Goal: Task Accomplishment & Management: Use online tool/utility

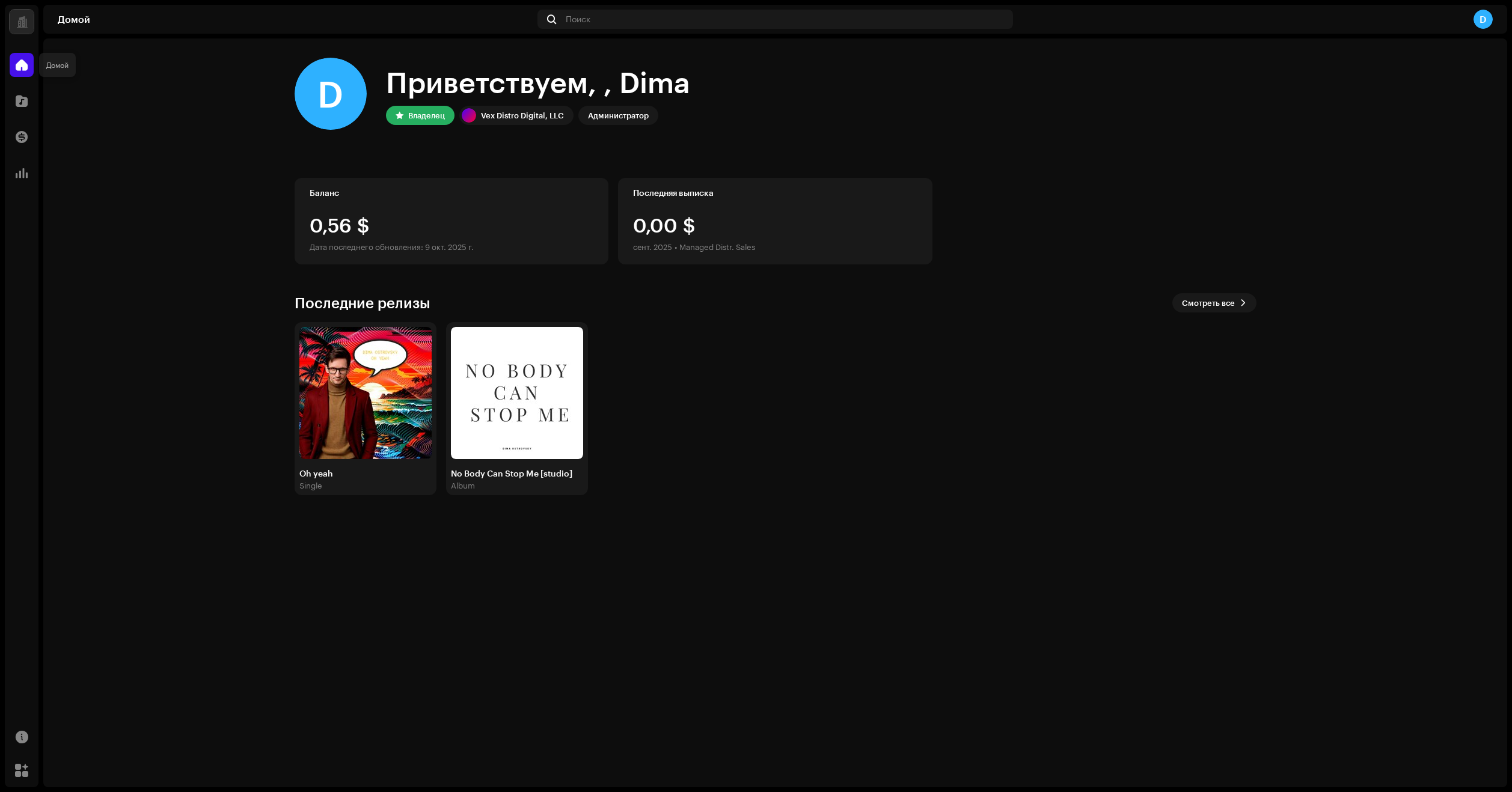
click at [24, 67] on span at bounding box center [22, 65] width 12 height 10
click at [14, 108] on div at bounding box center [22, 101] width 24 height 24
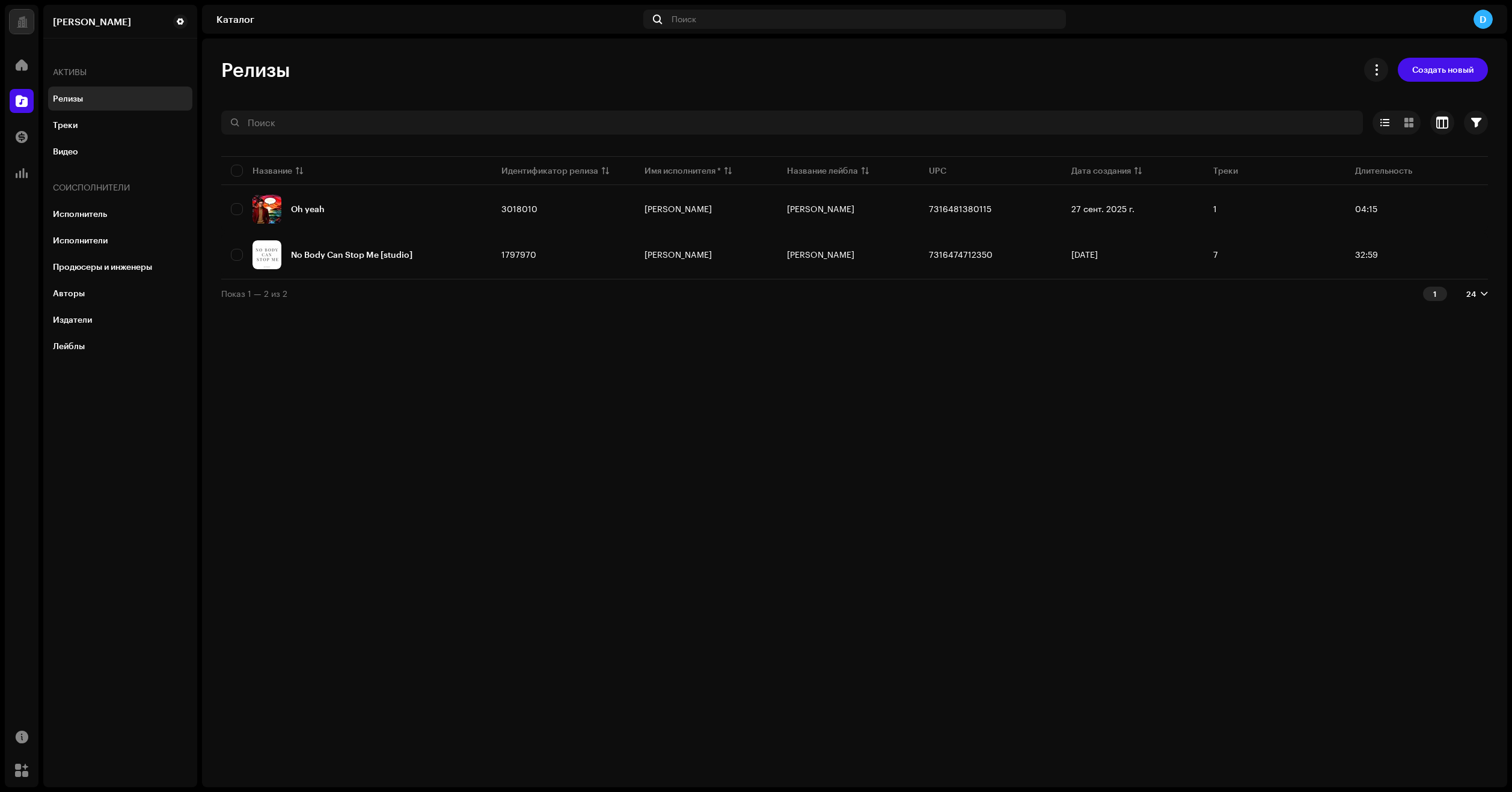
click at [1481, 19] on div "D" at bounding box center [1484, 19] width 19 height 19
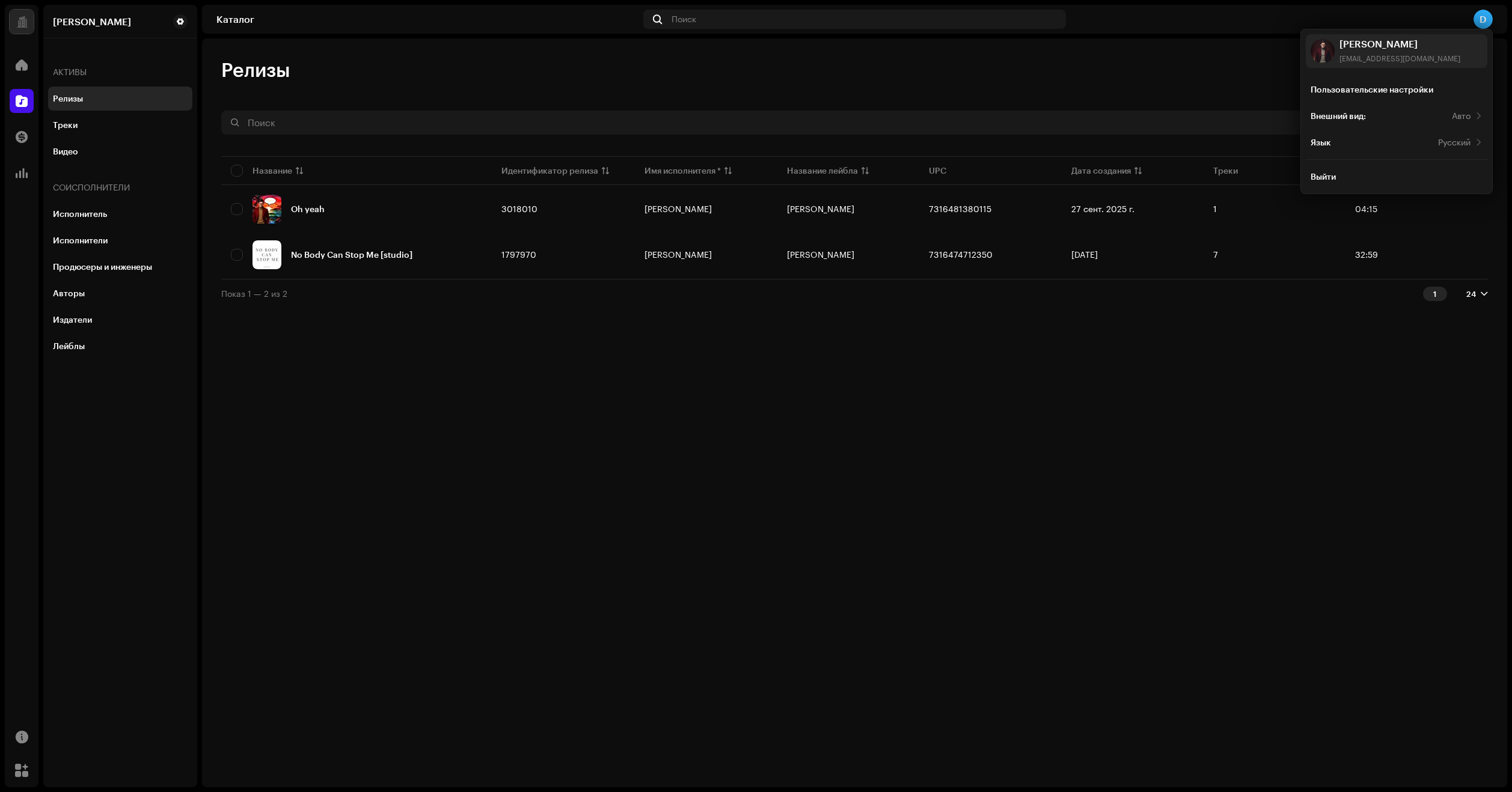
click at [1481, 19] on div "D" at bounding box center [1484, 19] width 19 height 19
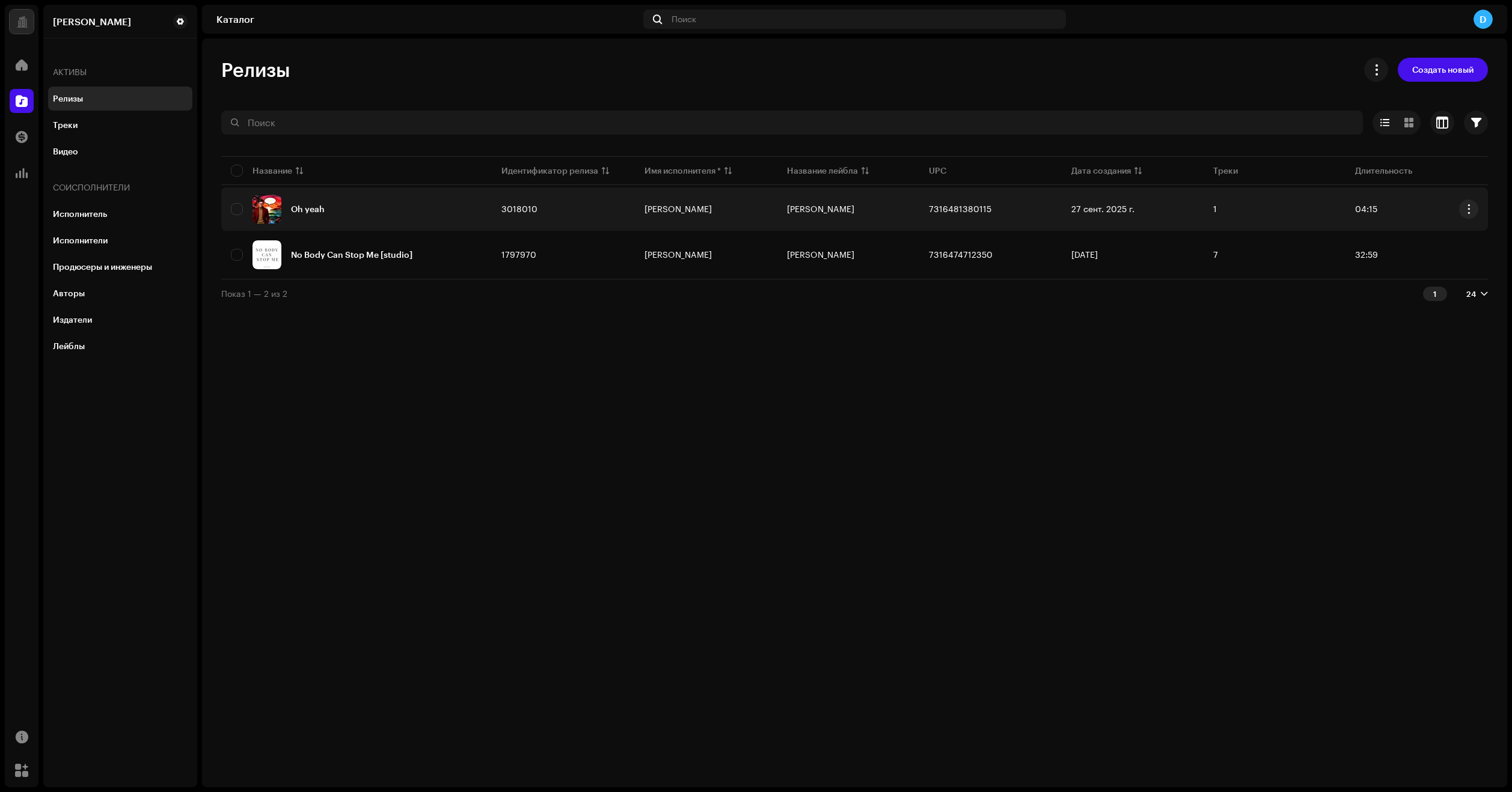
click at [392, 208] on div "Oh yeah" at bounding box center [357, 210] width 251 height 29
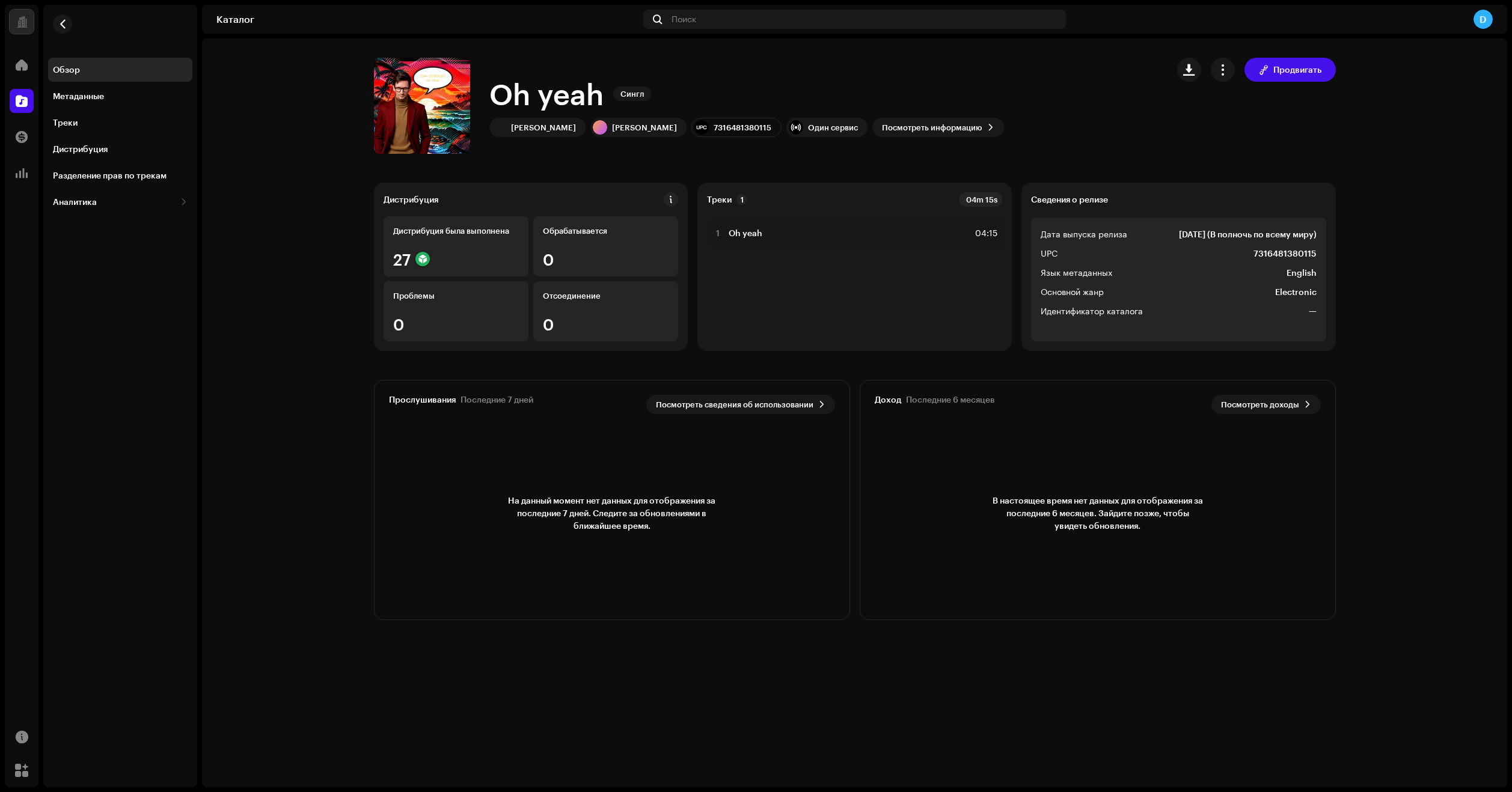
click at [1484, 19] on div "D" at bounding box center [1484, 19] width 19 height 19
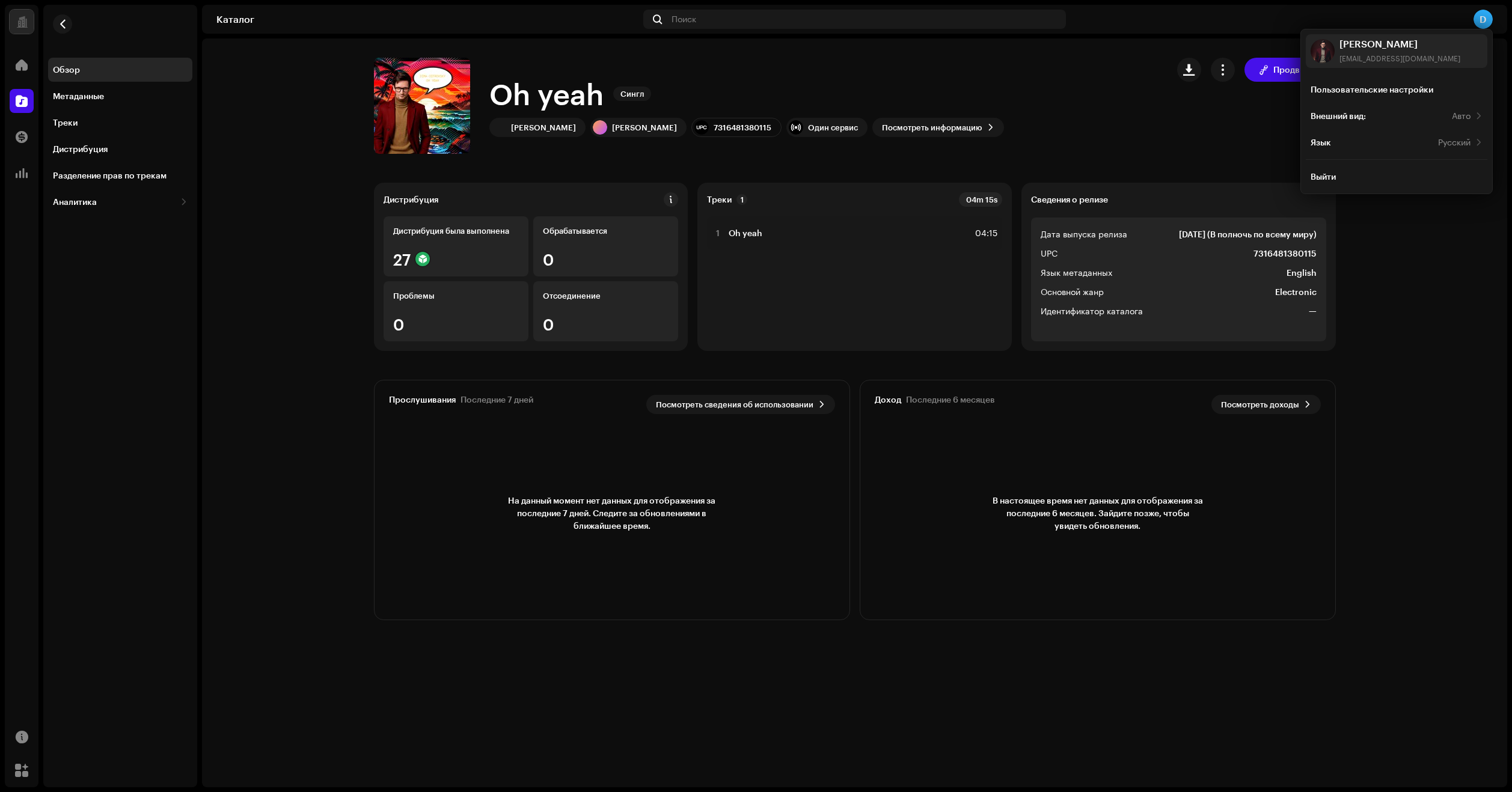
click at [1484, 19] on div "D" at bounding box center [1484, 19] width 19 height 19
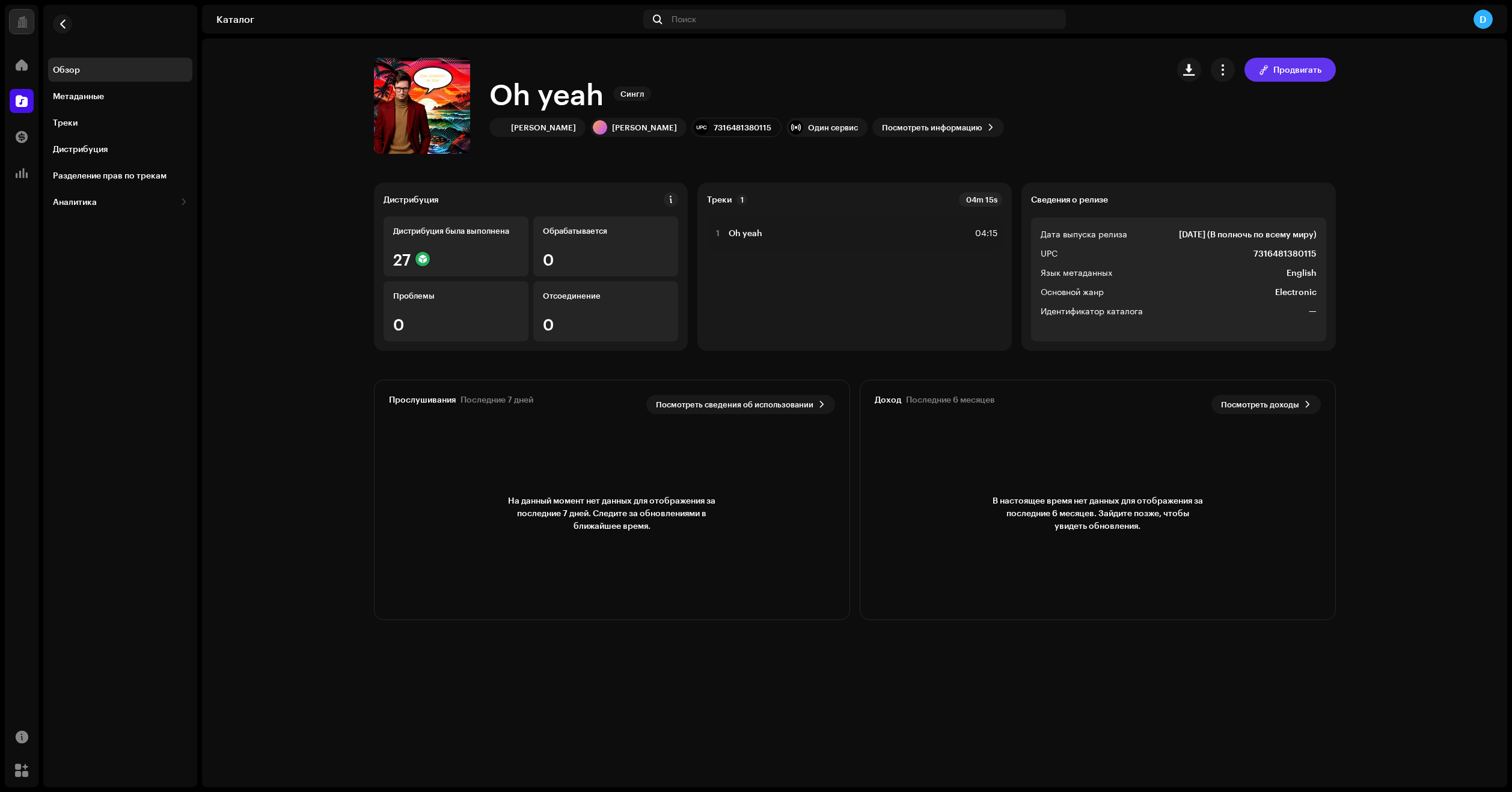
click at [1279, 71] on span "Продвигать" at bounding box center [1297, 69] width 48 height 24
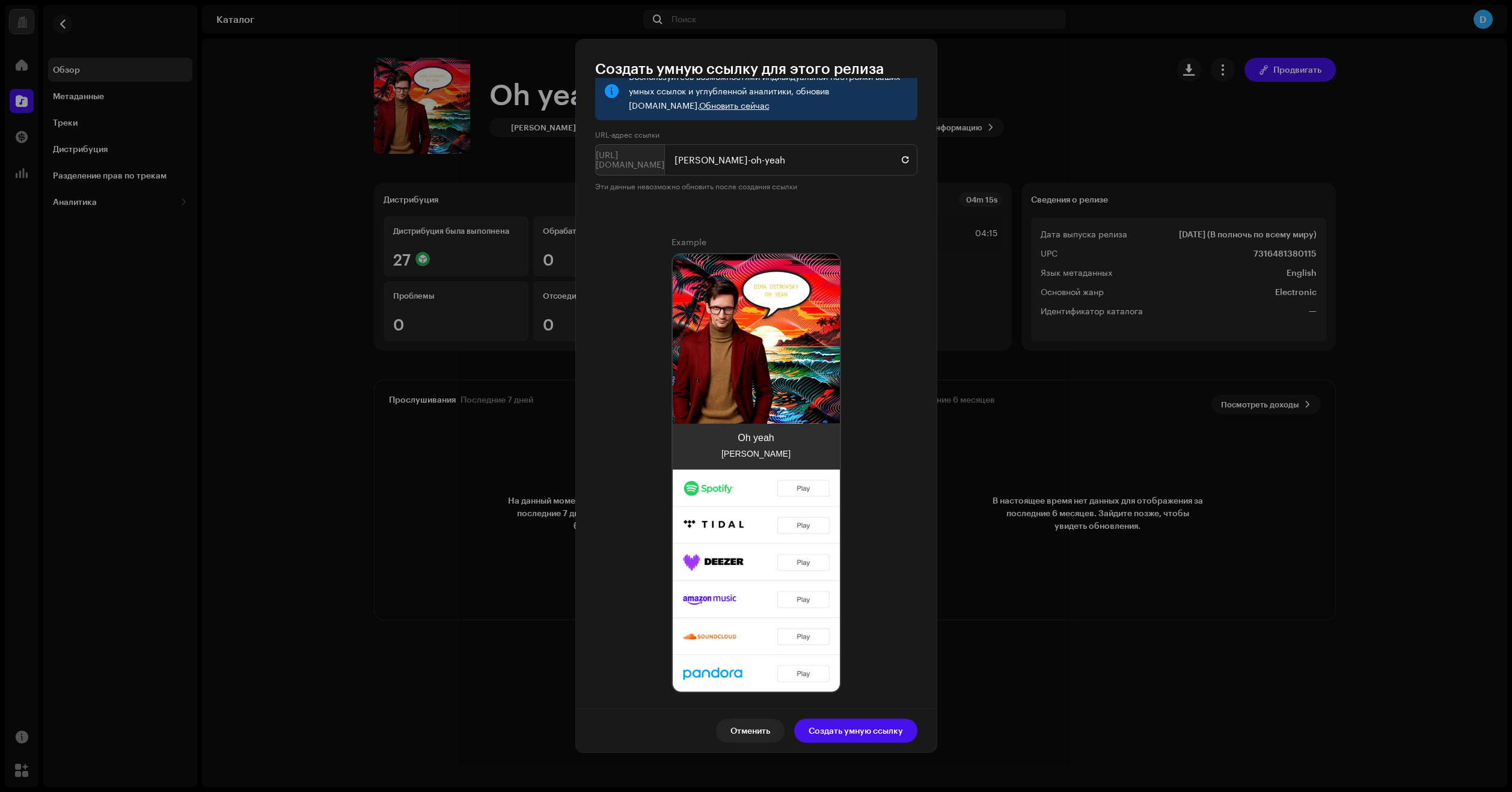
scroll to position [124, 0]
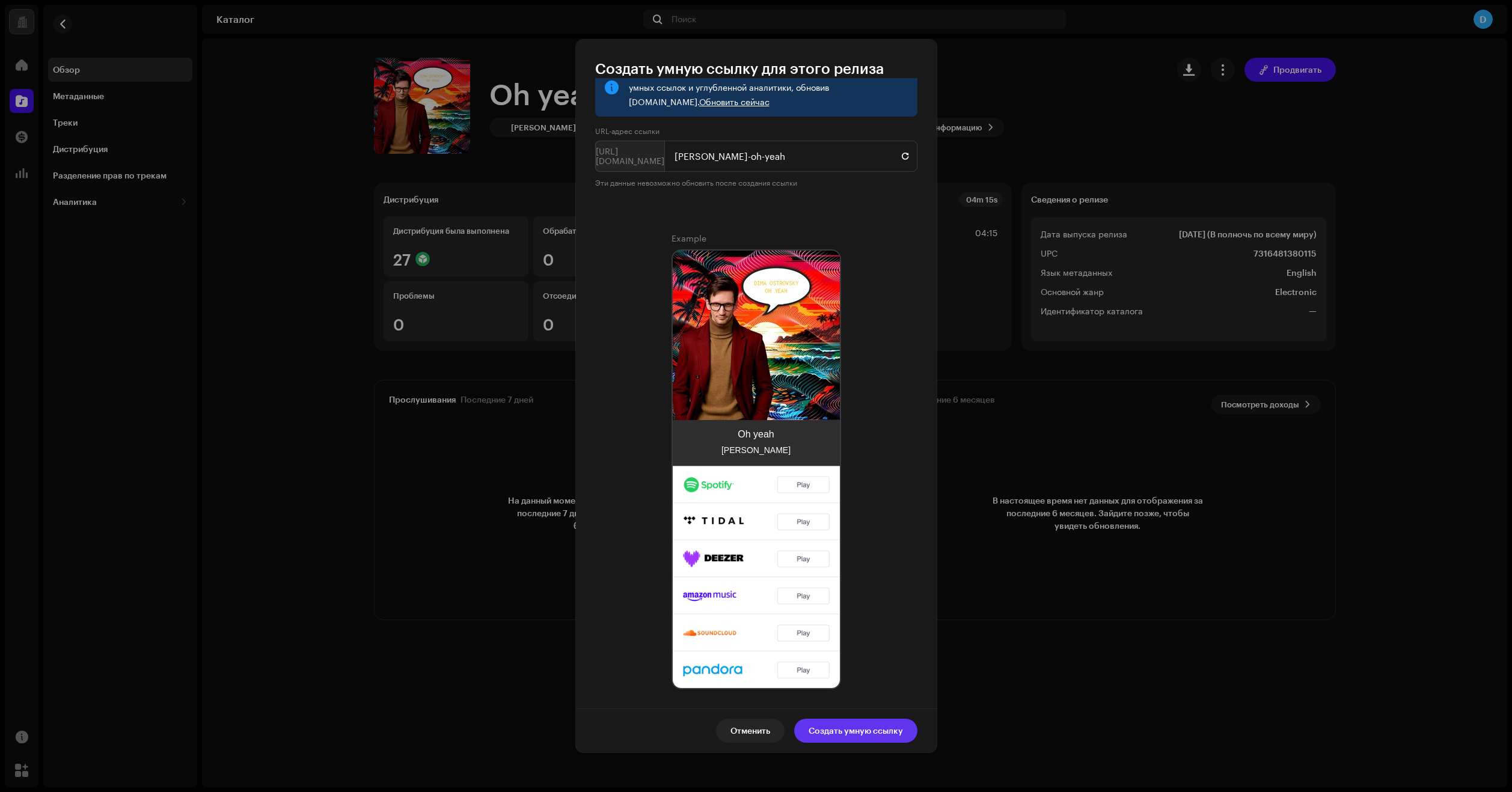
click at [857, 730] on span "Создать умную ссылку" at bounding box center [856, 731] width 94 height 24
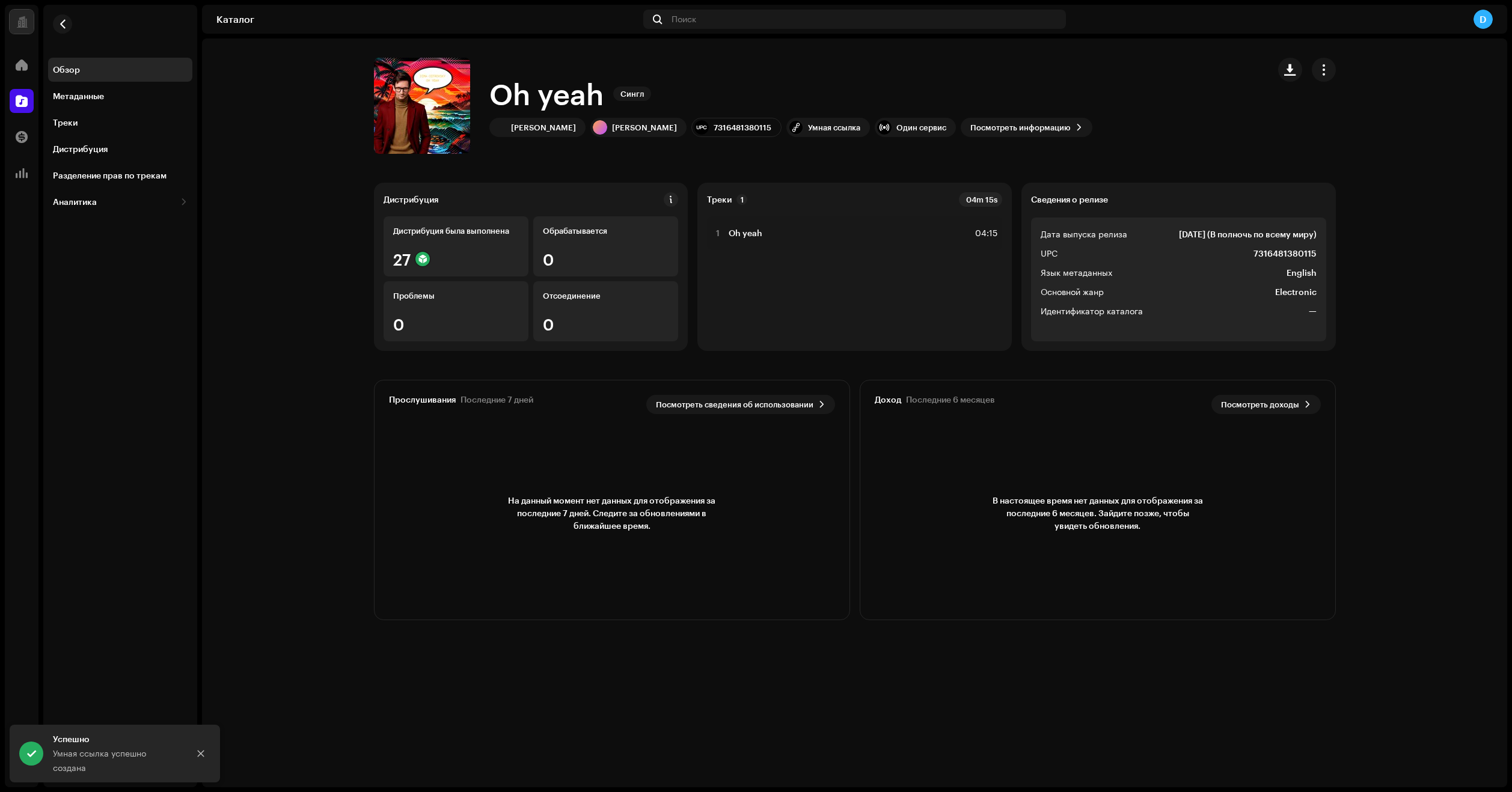
click at [115, 766] on div "Умная ссылка успешно создана" at bounding box center [116, 761] width 126 height 29
click at [816, 124] on div "Умная ссылка" at bounding box center [834, 128] width 52 height 10
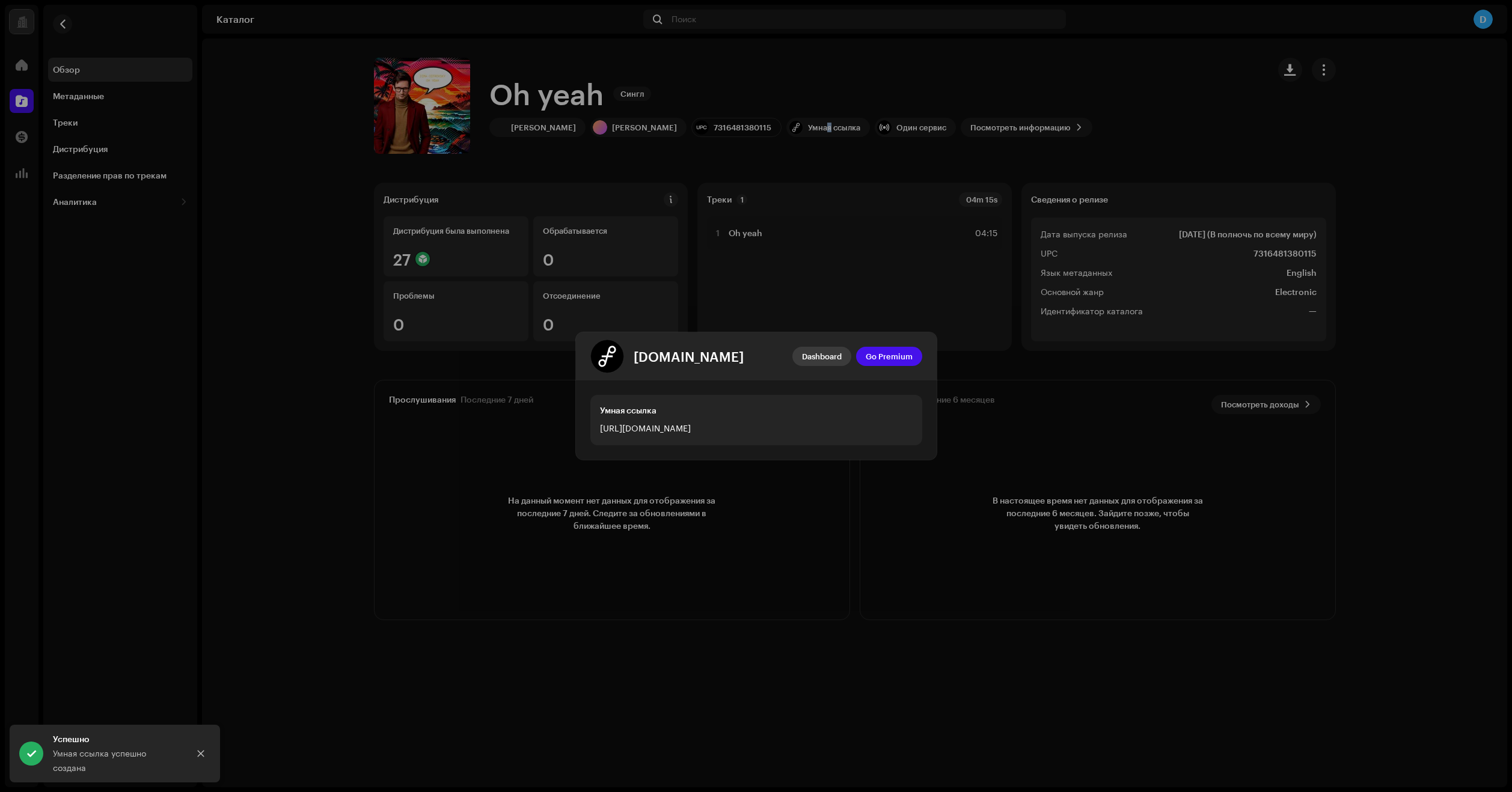
click at [813, 357] on span "Dashboard" at bounding box center [821, 356] width 40 height 24
click at [815, 354] on span "Dashboard" at bounding box center [821, 356] width 40 height 24
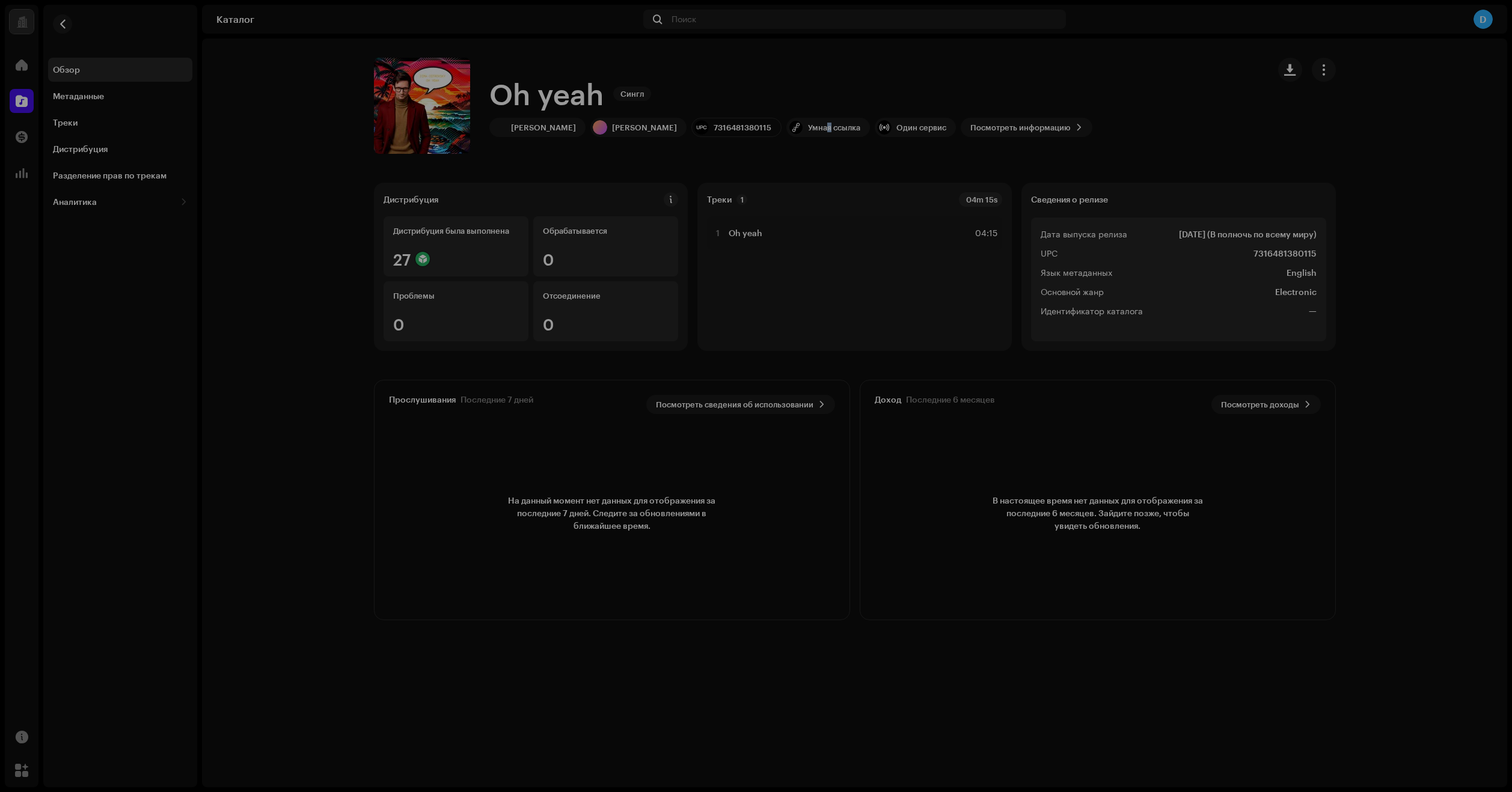
click at [730, 571] on div "[DOMAIN_NAME] Dashboard Go Premium Умная ссылка [URL][DOMAIN_NAME]" at bounding box center [756, 396] width 1512 height 792
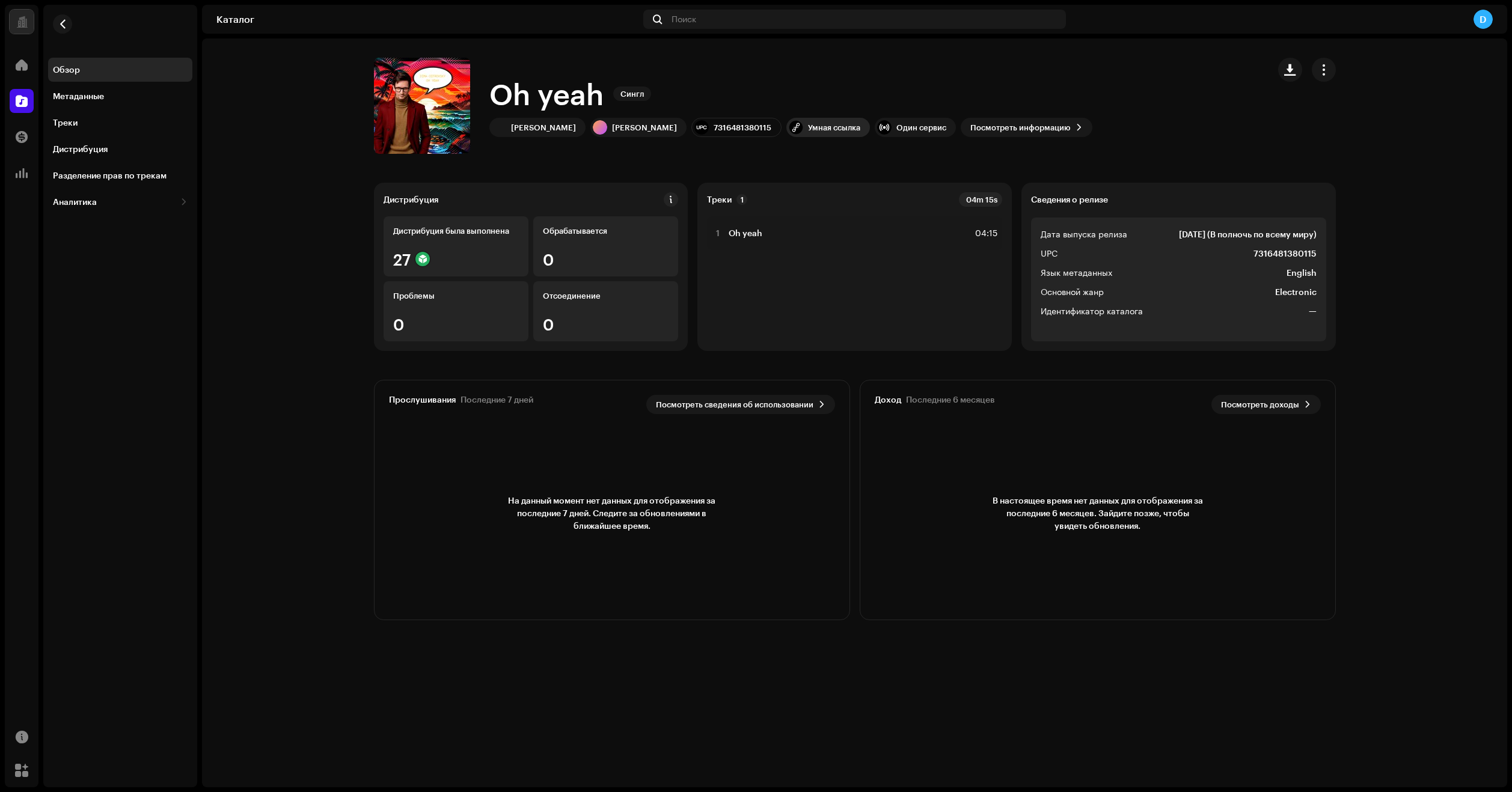
click at [809, 128] on div "Умная ссылка" at bounding box center [834, 128] width 52 height 10
click at [765, 600] on div "[DOMAIN_NAME] Dashboard Go Premium Умная ссылка [URL][DOMAIN_NAME]" at bounding box center [756, 396] width 1512 height 792
click at [825, 132] on div "Умная ссылка" at bounding box center [834, 128] width 52 height 10
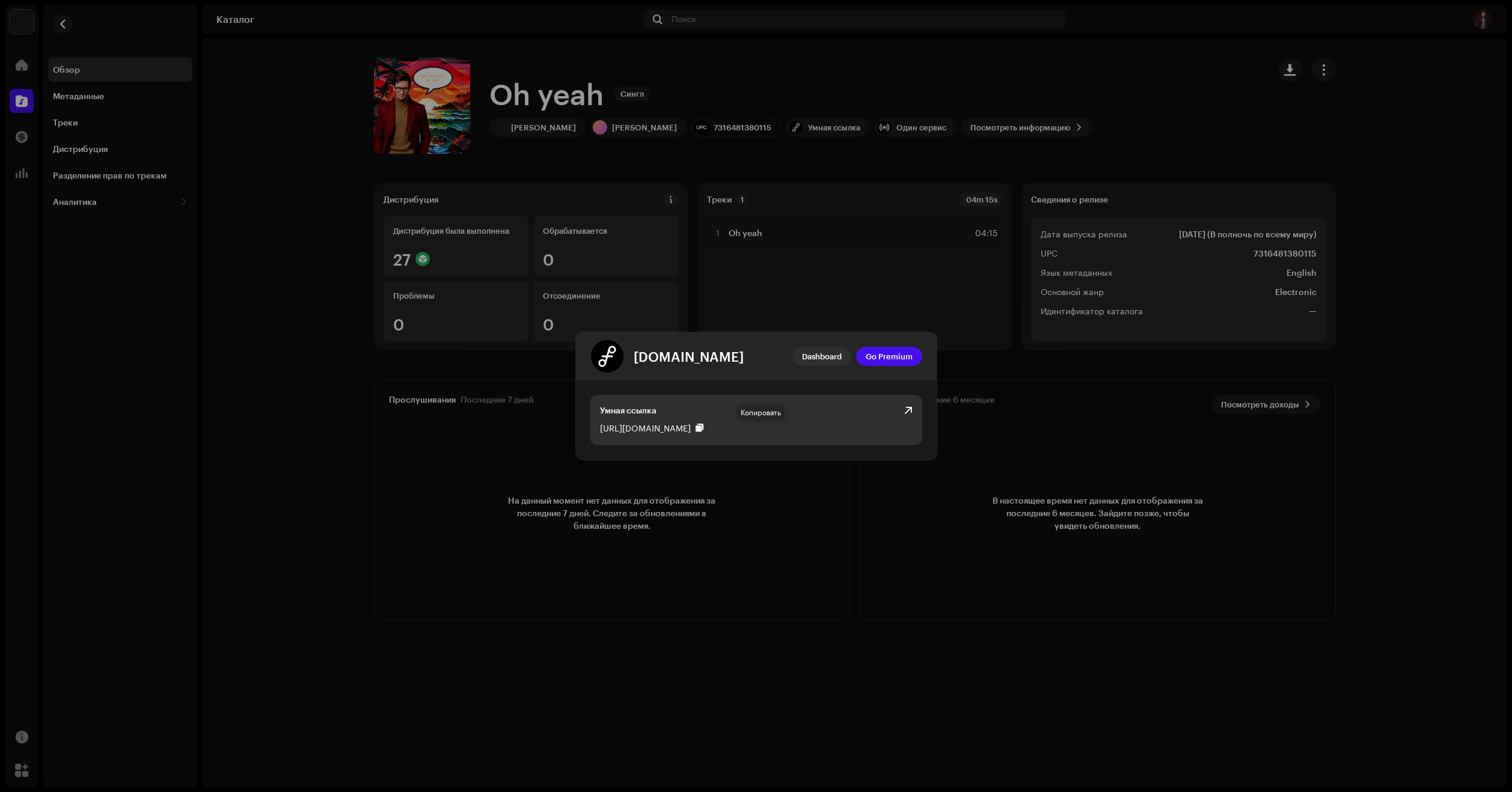
click at [703, 427] on div at bounding box center [699, 428] width 8 height 10
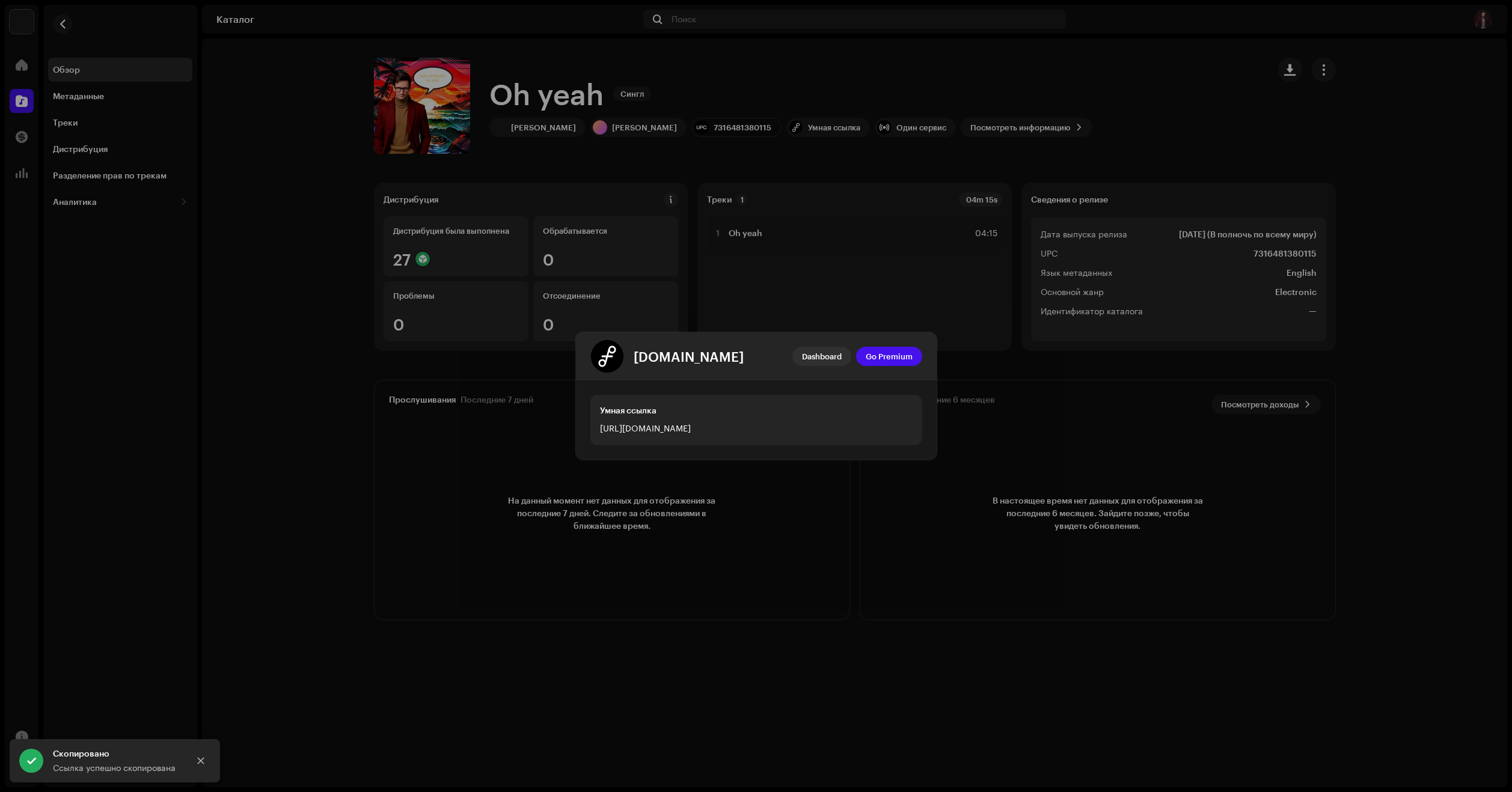
click at [811, 366] on div "[DOMAIN_NAME] Dashboard Go Premium" at bounding box center [757, 356] width 361 height 48
click at [809, 346] on div "[DOMAIN_NAME] Dashboard Go Premium" at bounding box center [757, 356] width 361 height 48
click at [815, 357] on span "Dashboard" at bounding box center [821, 356] width 40 height 24
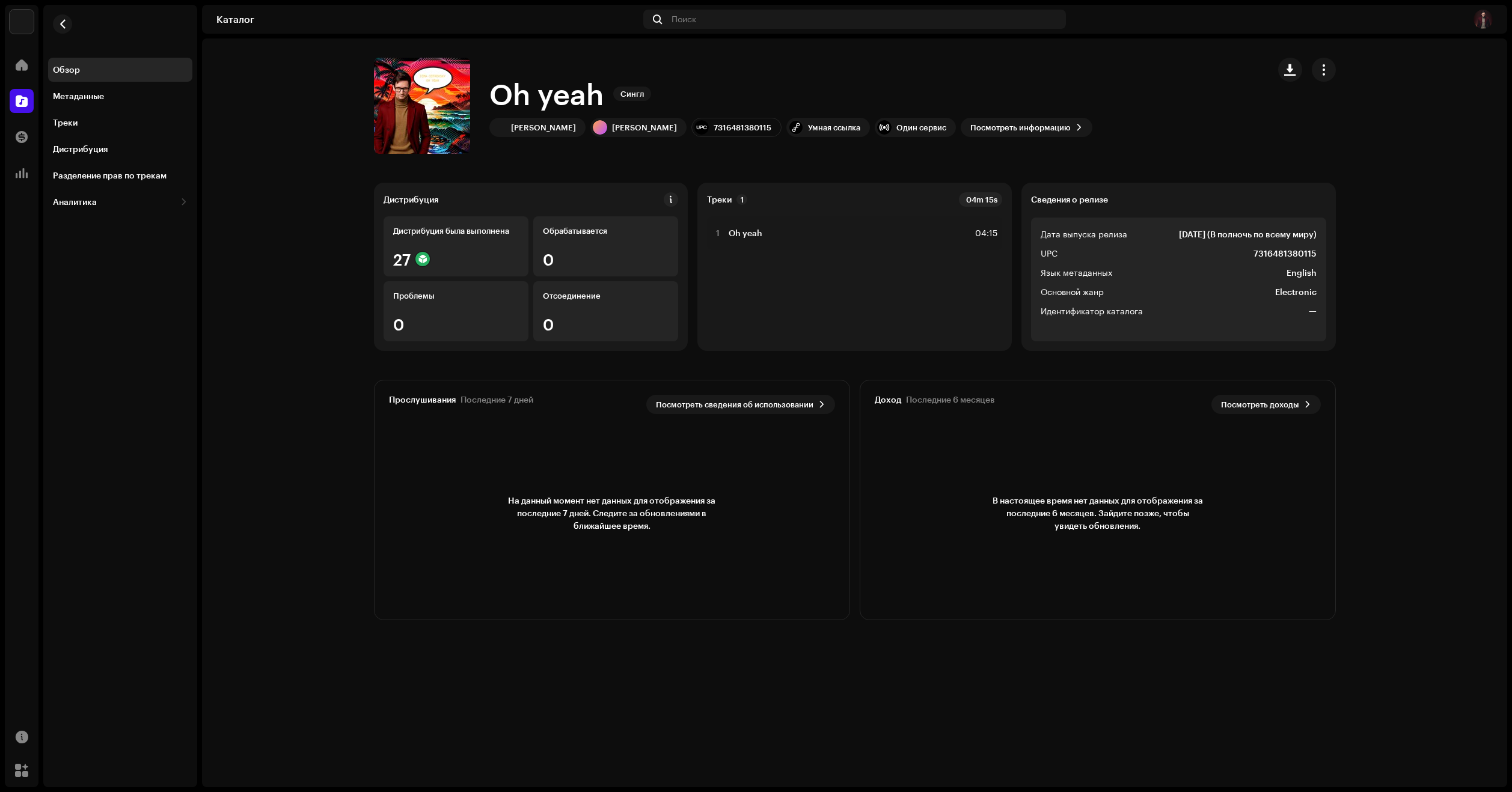
click at [251, 589] on div "[DOMAIN_NAME] Dashboard Go Premium Умная ссылка [URL][DOMAIN_NAME]" at bounding box center [756, 396] width 1512 height 792
click at [405, 243] on div "Дистрибуция была выполнена 27" at bounding box center [456, 246] width 145 height 60
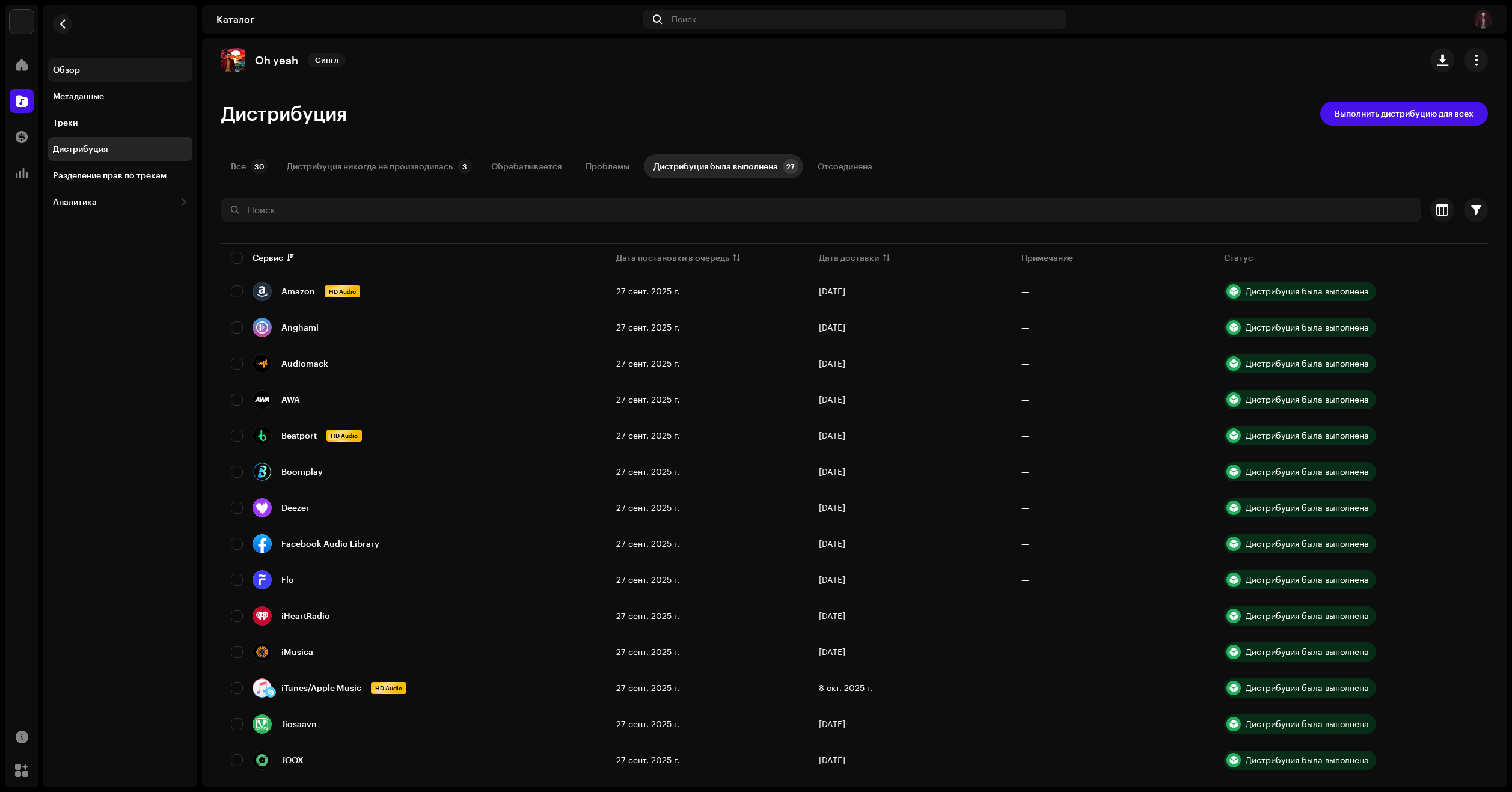
click at [81, 72] on div "Обзор" at bounding box center [120, 70] width 135 height 10
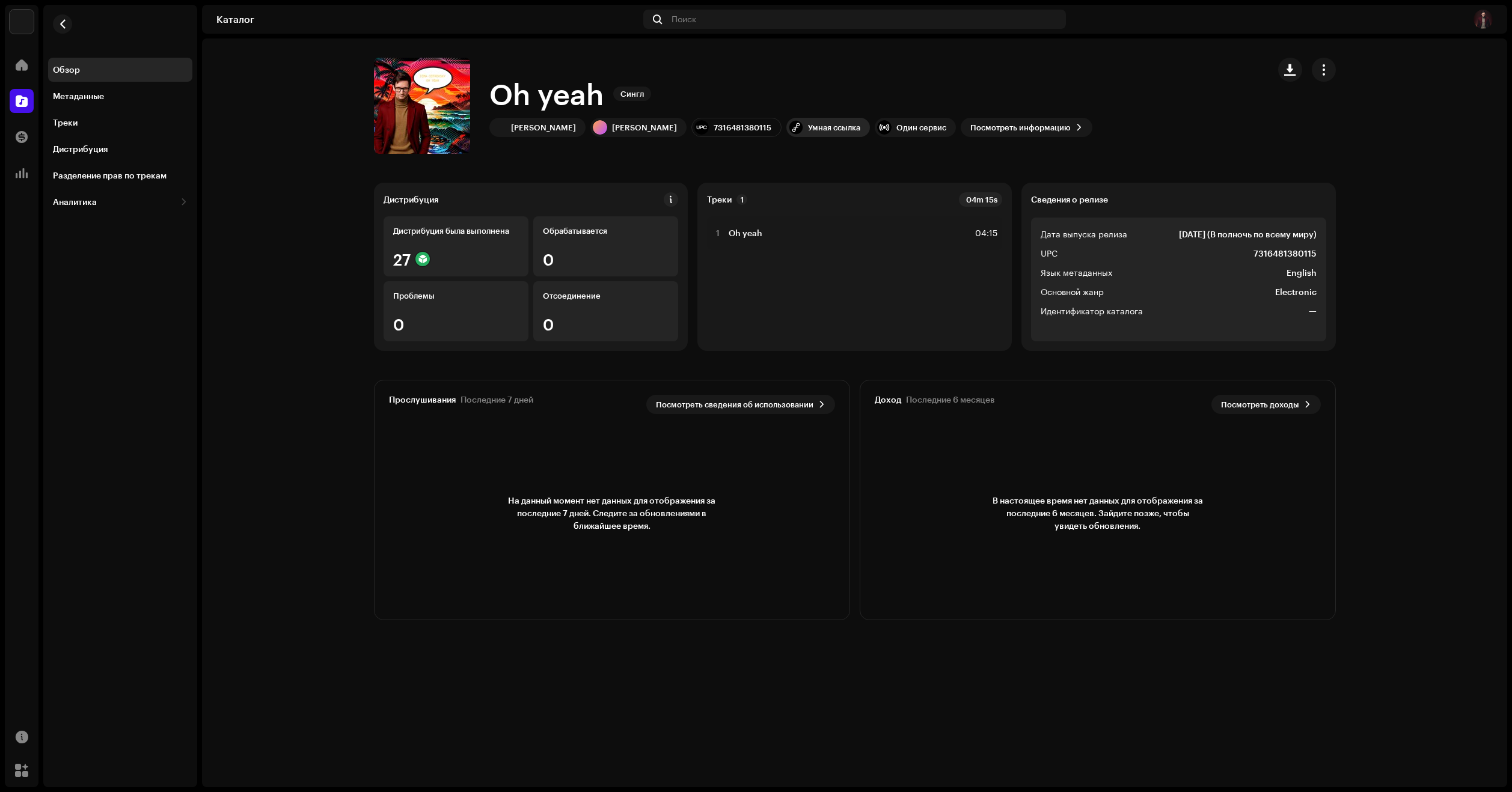
click at [814, 128] on div "Умная ссылка" at bounding box center [834, 128] width 52 height 10
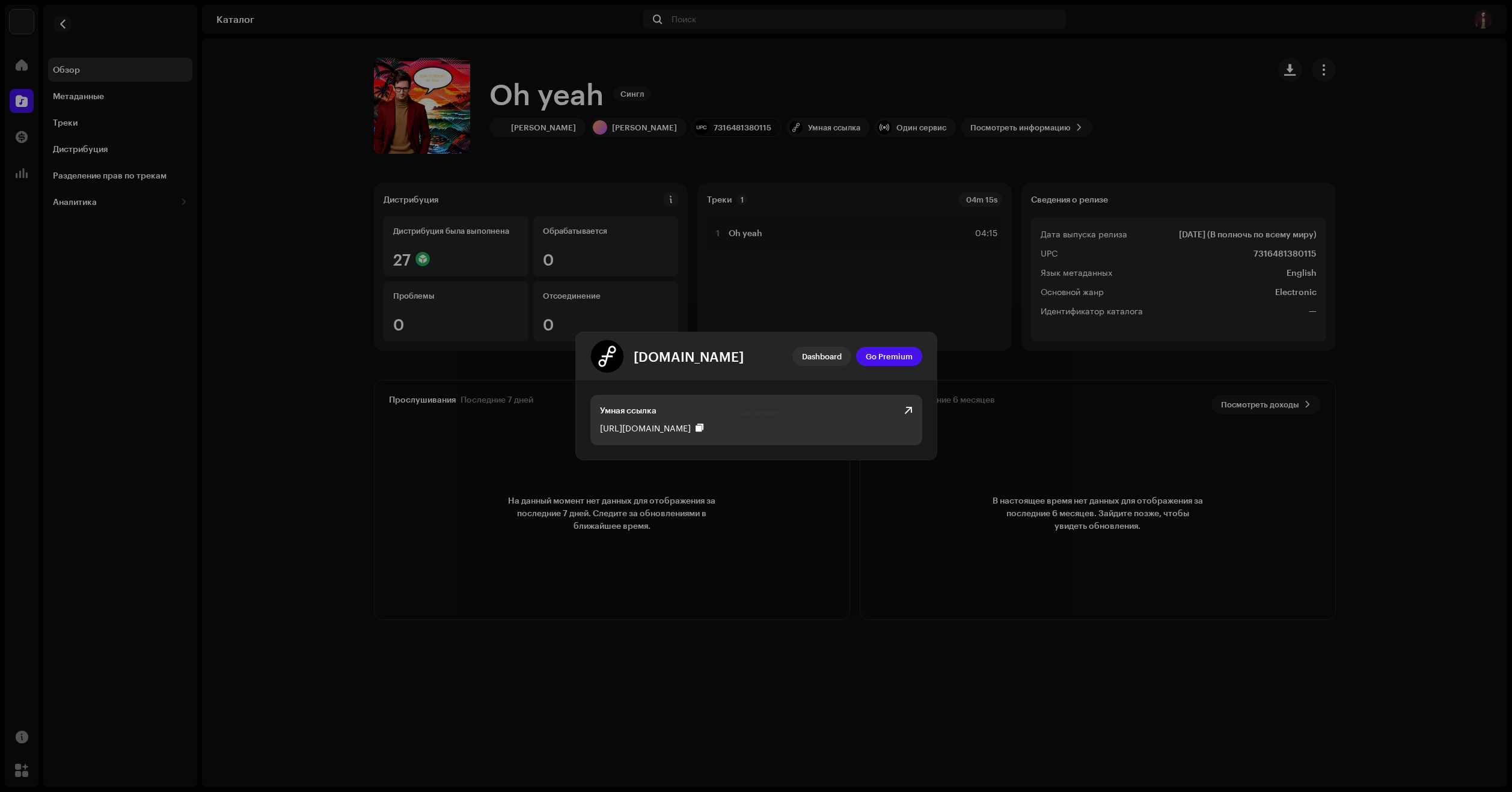
click at [703, 427] on div at bounding box center [699, 428] width 8 height 10
